Goal: Browse casually

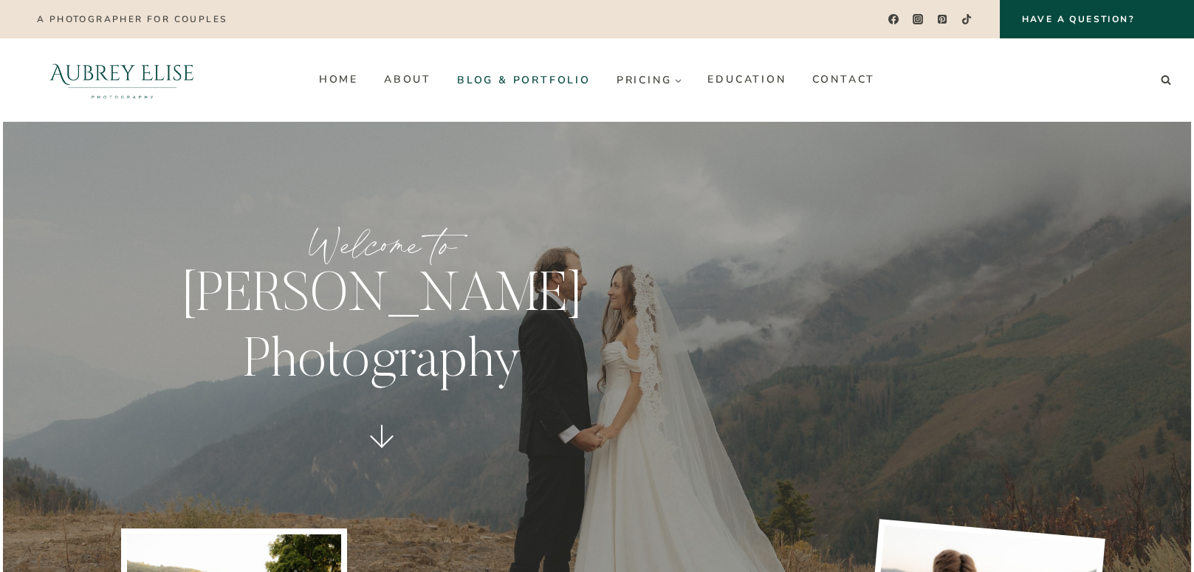
click at [529, 83] on link "Blog & Portfolio" at bounding box center [523, 80] width 159 height 24
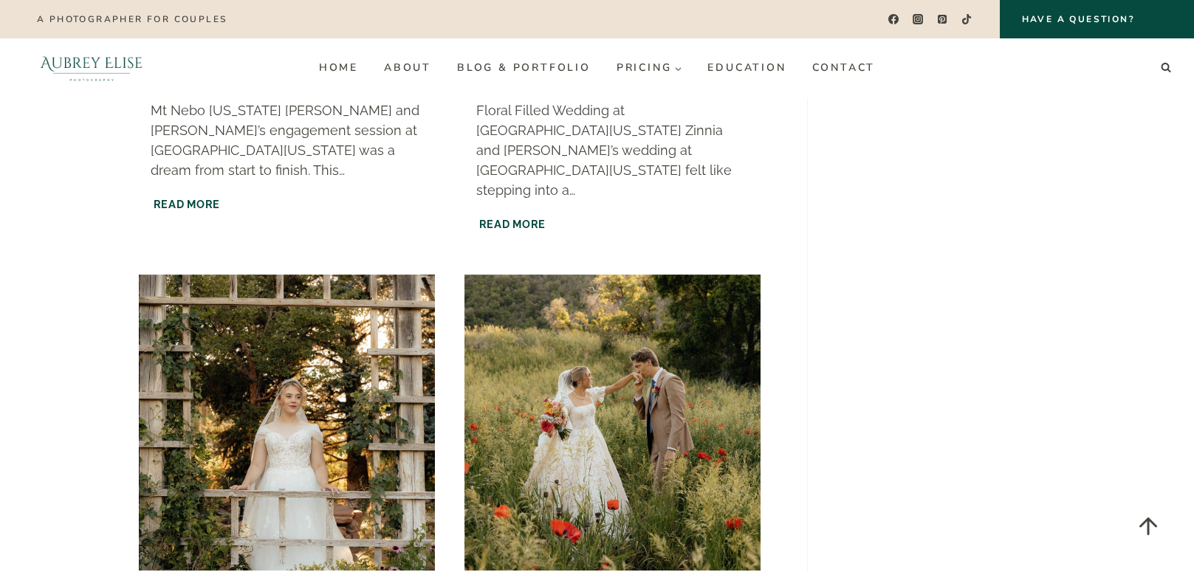
scroll to position [1920, 0]
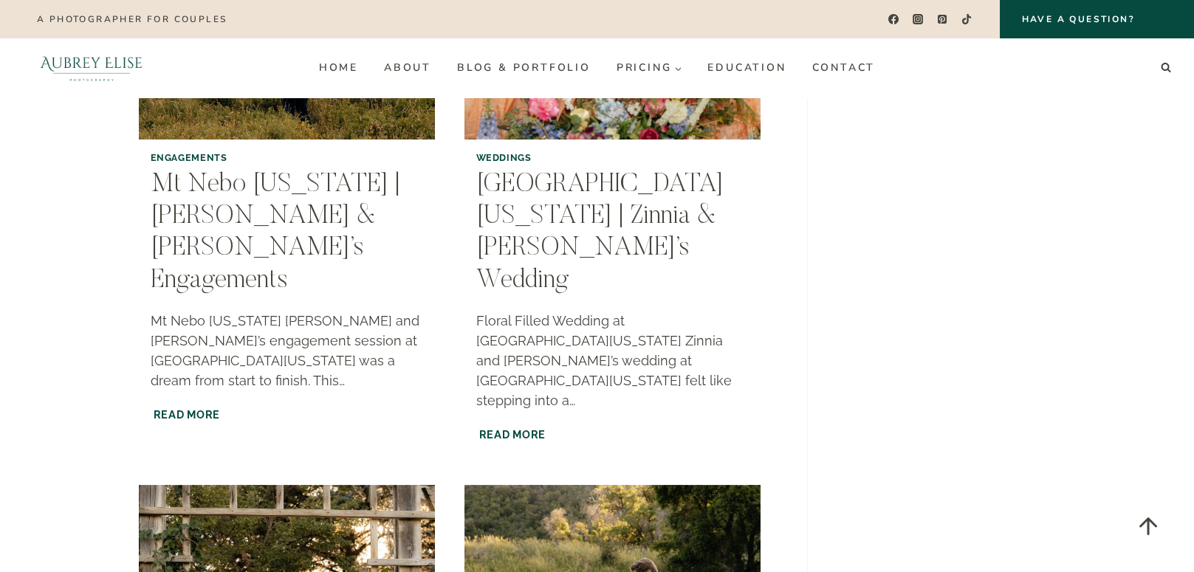
scroll to position [1403, 0]
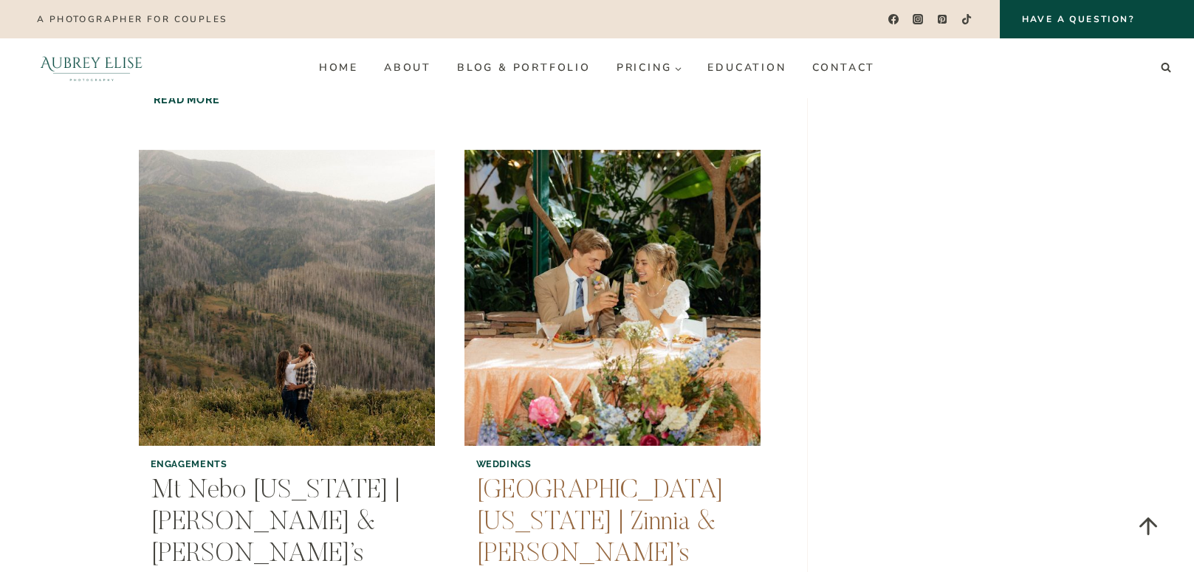
click at [519, 478] on link "Highland Gardens Utah | Zinnia & Royce’s Wedding" at bounding box center [599, 539] width 247 height 123
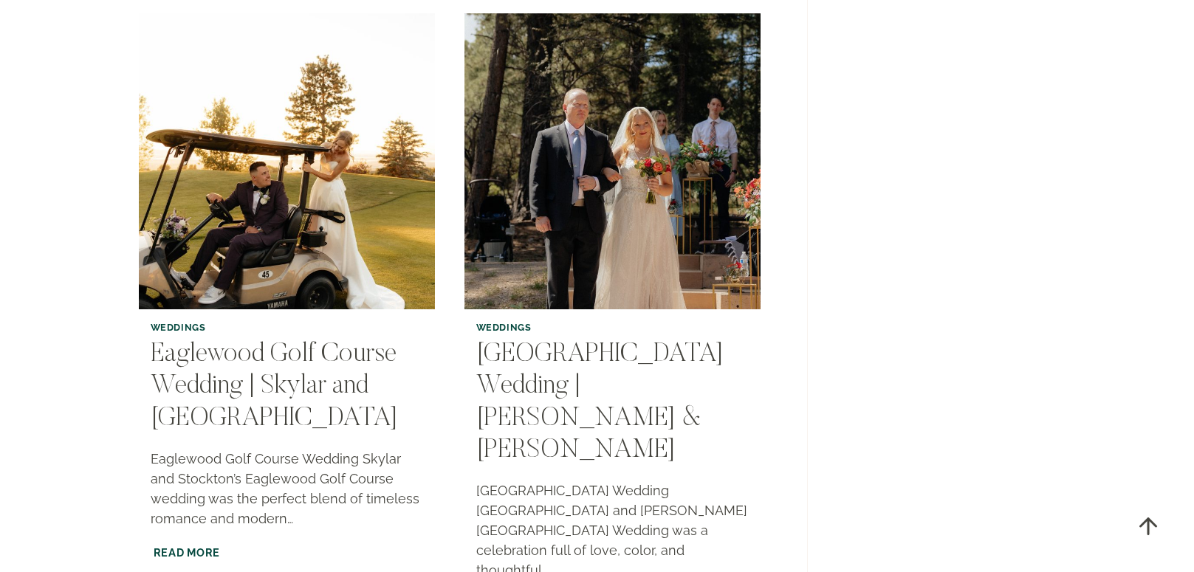
scroll to position [2880, 0]
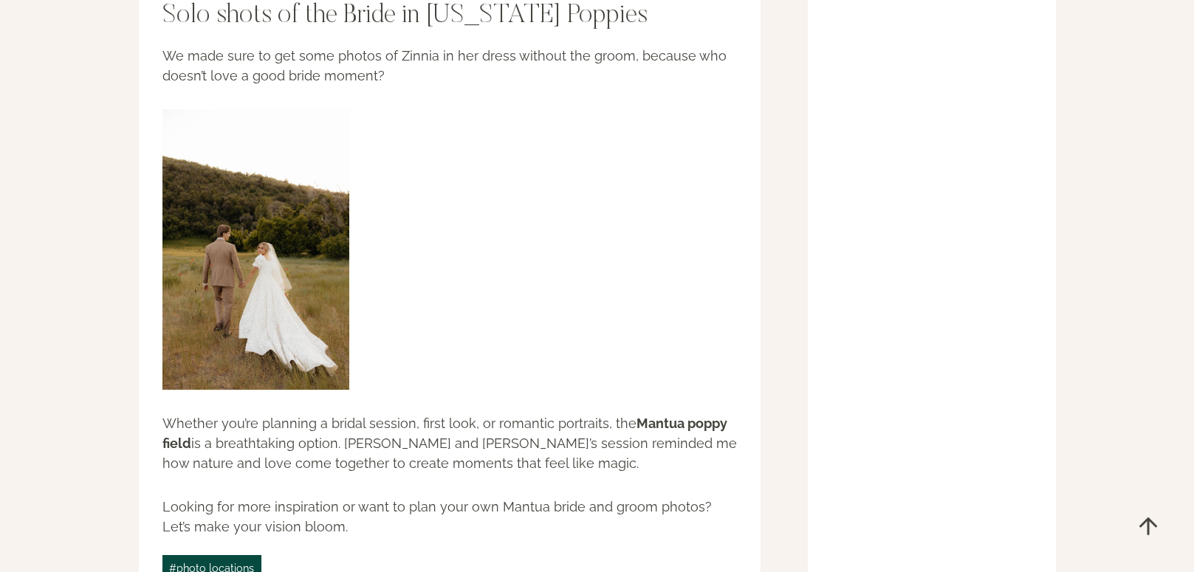
scroll to position [2584, 0]
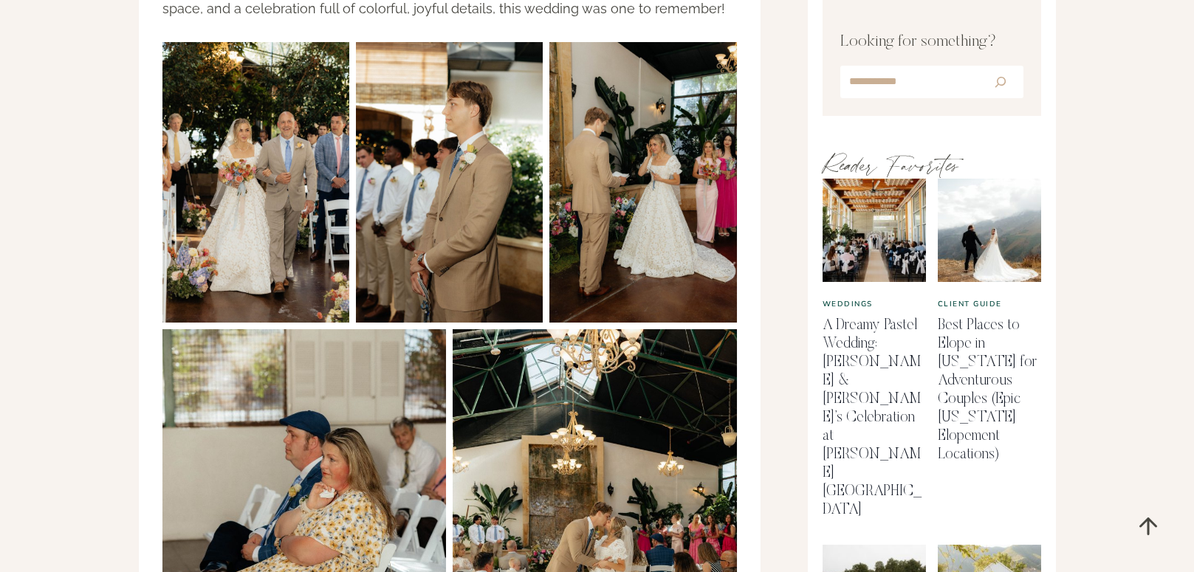
scroll to position [960, 0]
